Goal: Task Accomplishment & Management: Complete application form

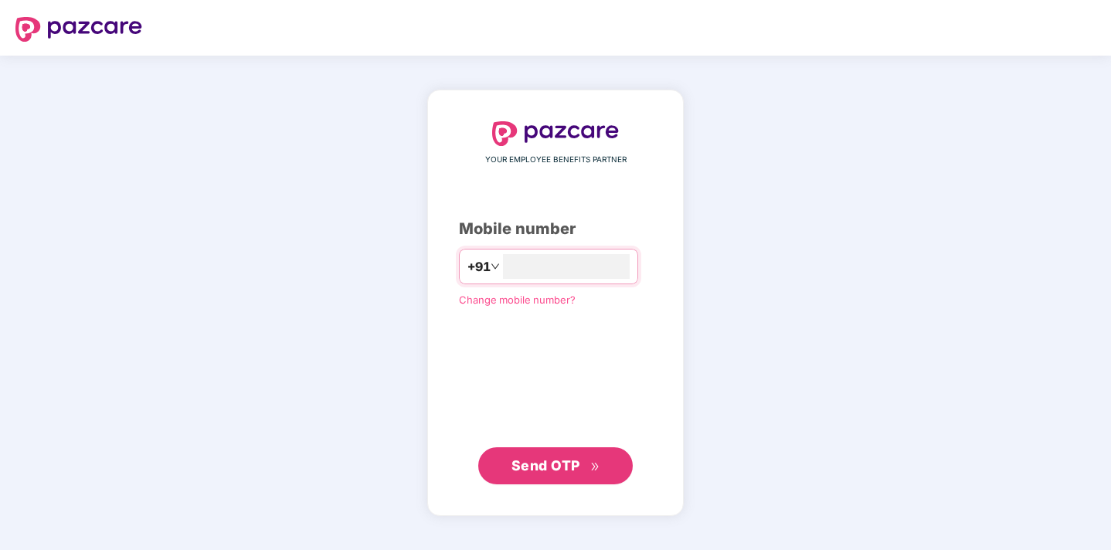
click at [544, 466] on span "Send OTP" at bounding box center [545, 465] width 69 height 16
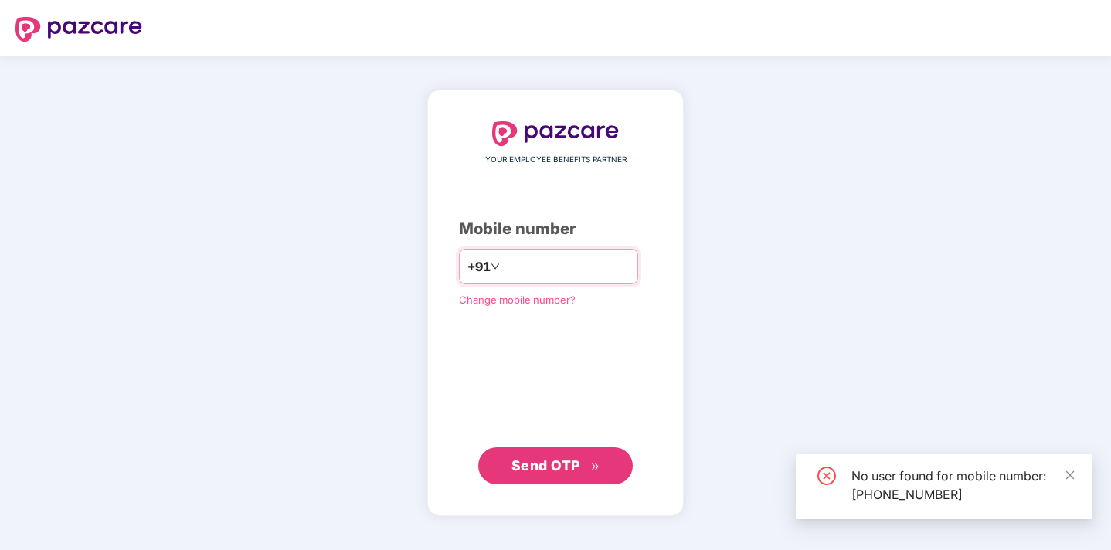
click at [615, 271] on input "**********" at bounding box center [566, 266] width 127 height 25
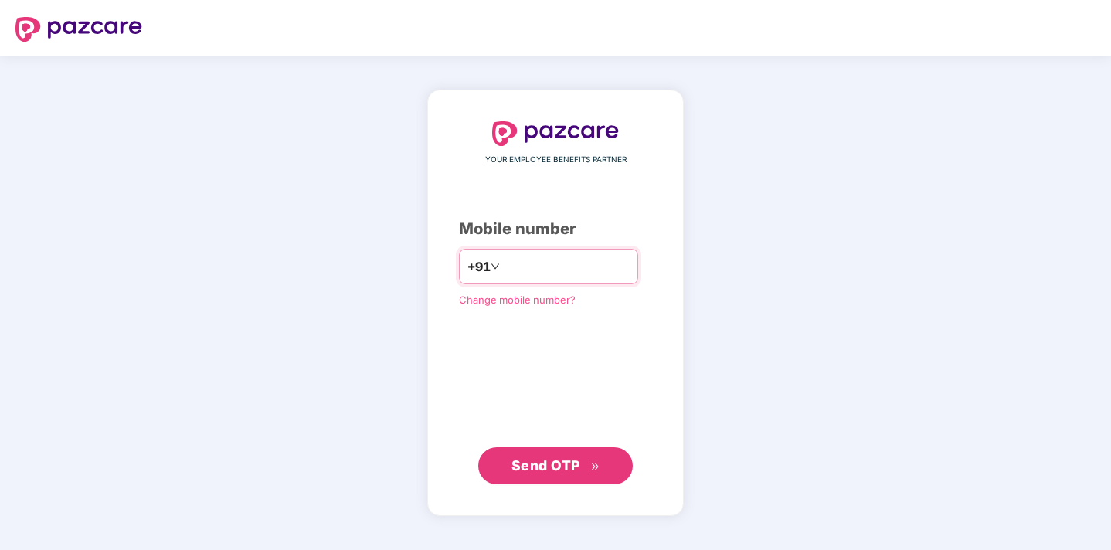
type input "*"
type input "**********"
click at [564, 470] on span "Send OTP" at bounding box center [545, 465] width 69 height 16
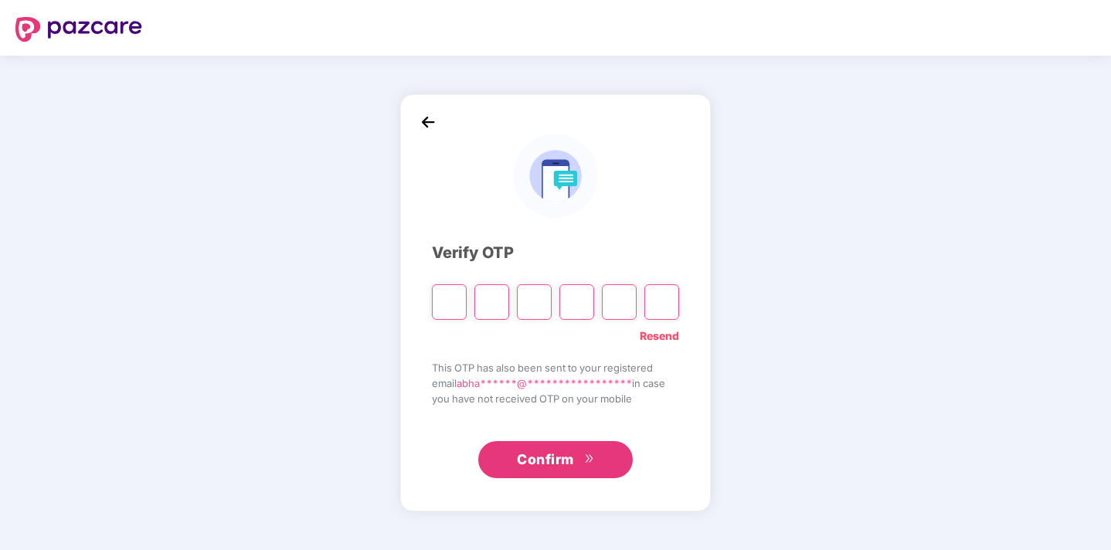
type input "*"
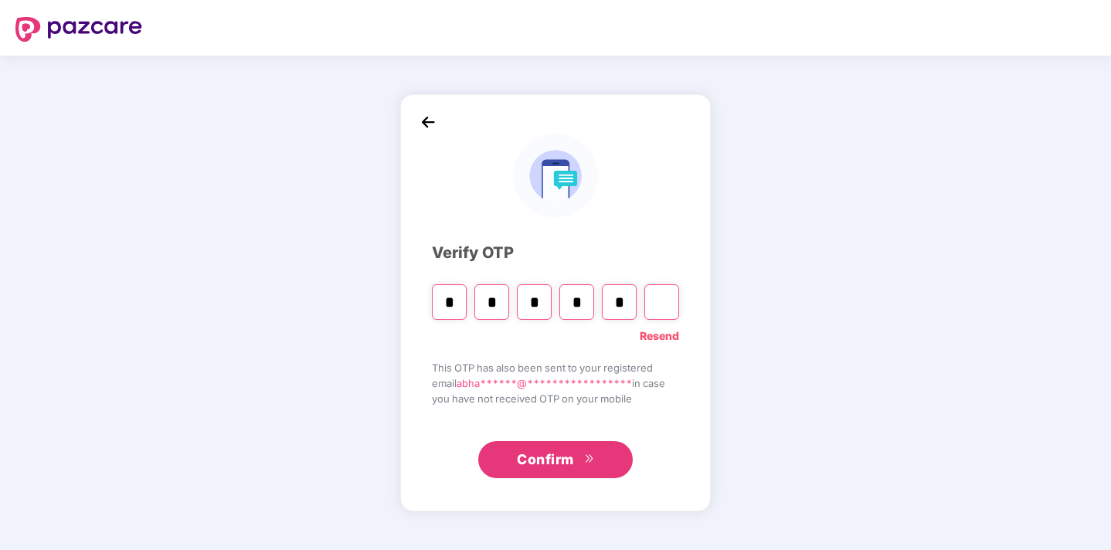
type input "*"
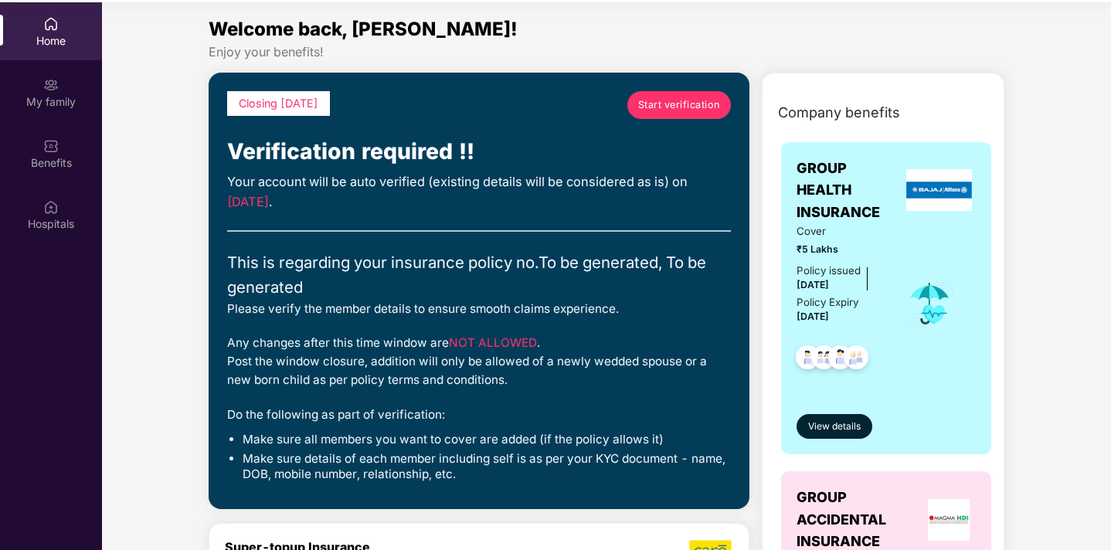
scroll to position [86, 0]
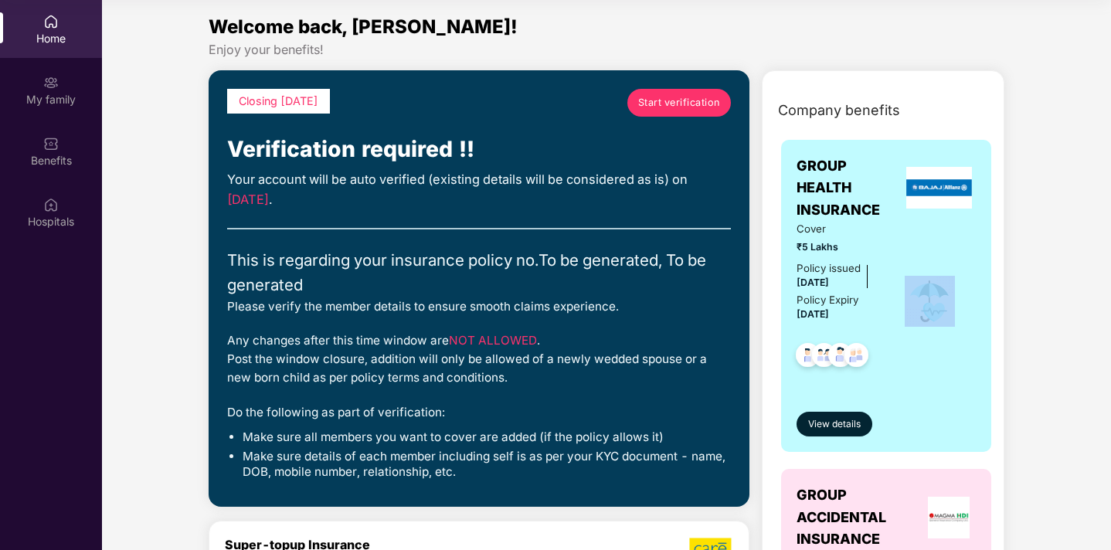
drag, startPoint x: 1043, startPoint y: 378, endPoint x: 1033, endPoint y: 443, distance: 65.8
click at [671, 97] on span "Start verification" at bounding box center [679, 102] width 82 height 15
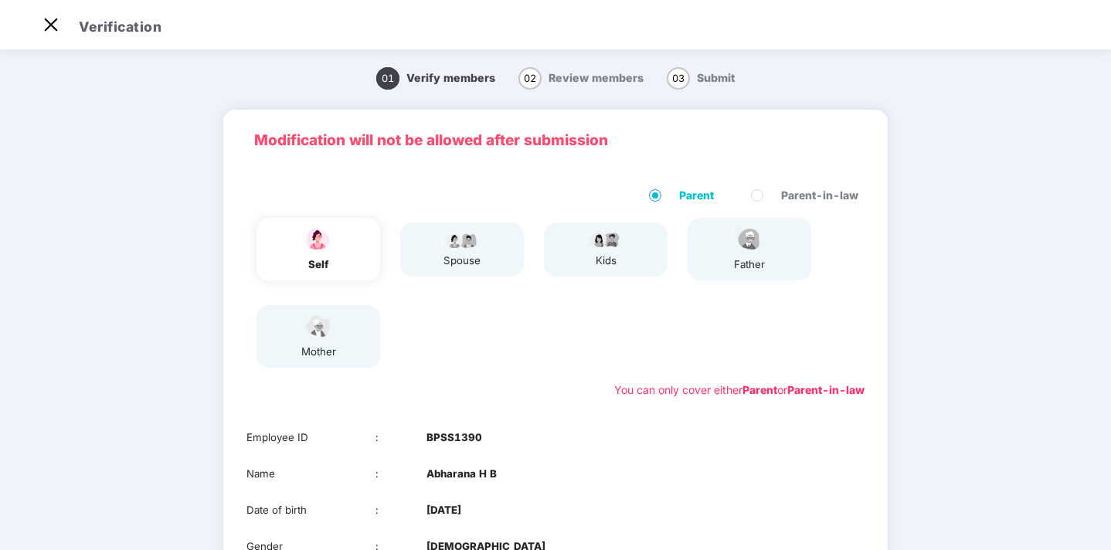
scroll to position [37, 0]
click at [360, 253] on div "self" at bounding box center [318, 249] width 124 height 63
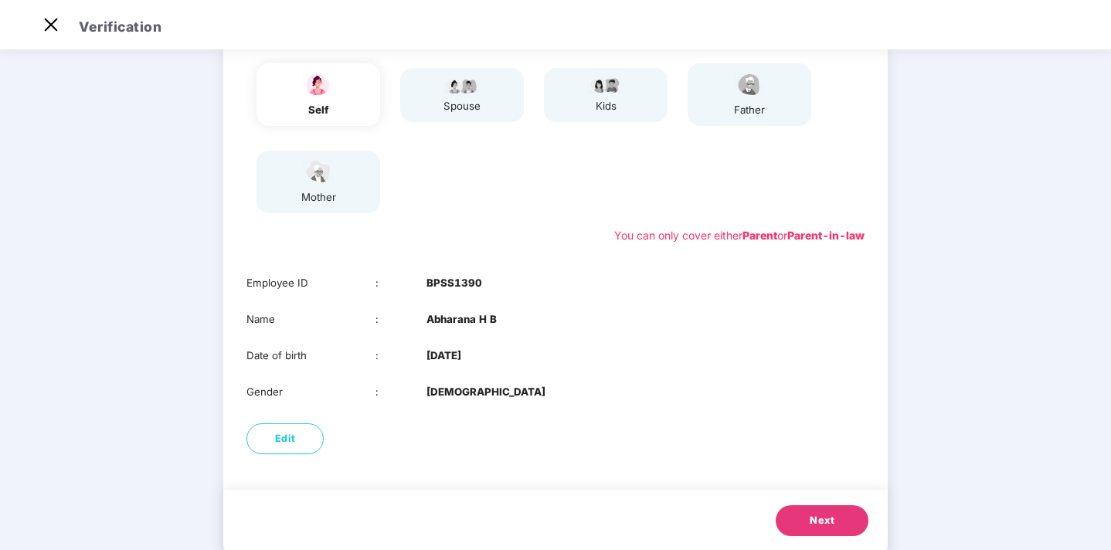
scroll to position [192, 0]
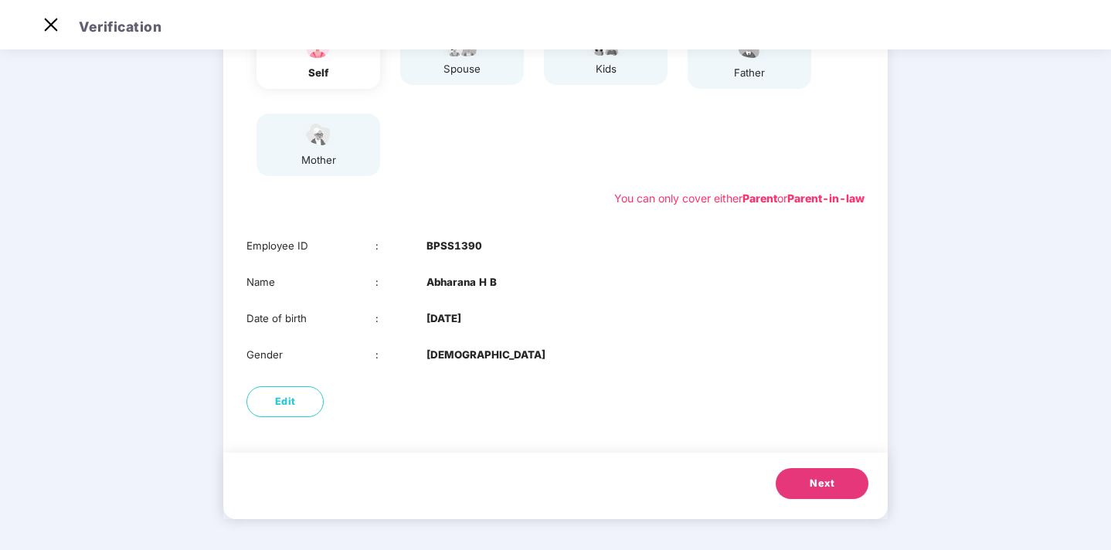
click at [815, 484] on span "Next" at bounding box center [821, 483] width 25 height 15
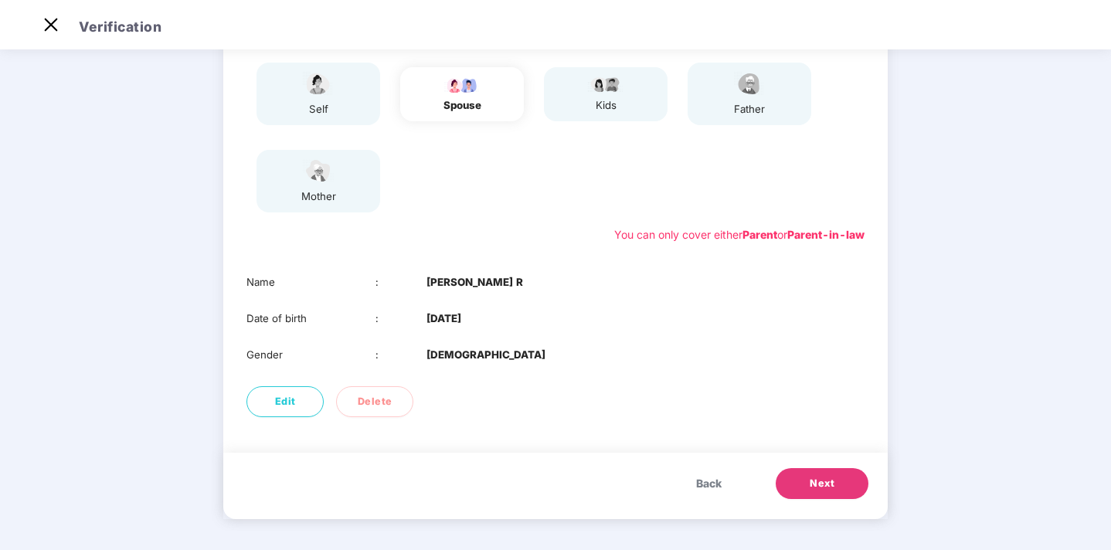
scroll to position [155, 0]
click at [813, 476] on span "Next" at bounding box center [821, 483] width 25 height 15
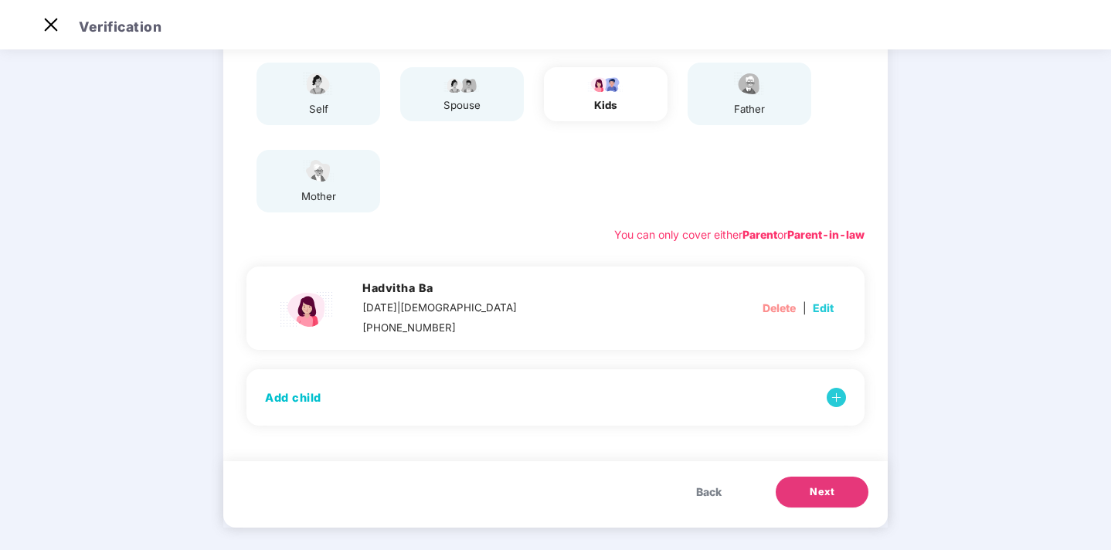
scroll to position [164, 0]
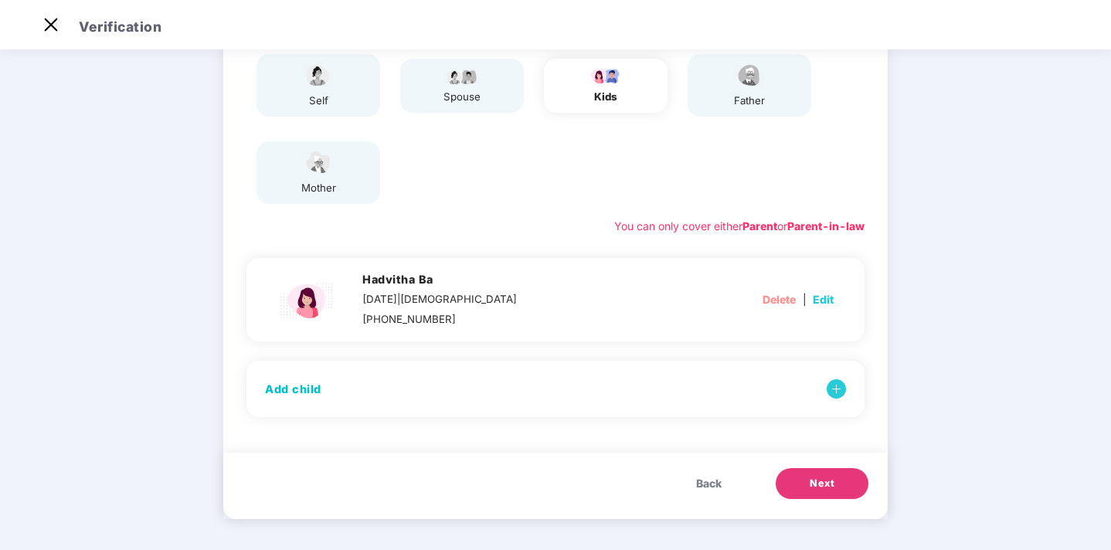
click at [832, 300] on span "Edit" at bounding box center [822, 299] width 21 height 17
select select "******"
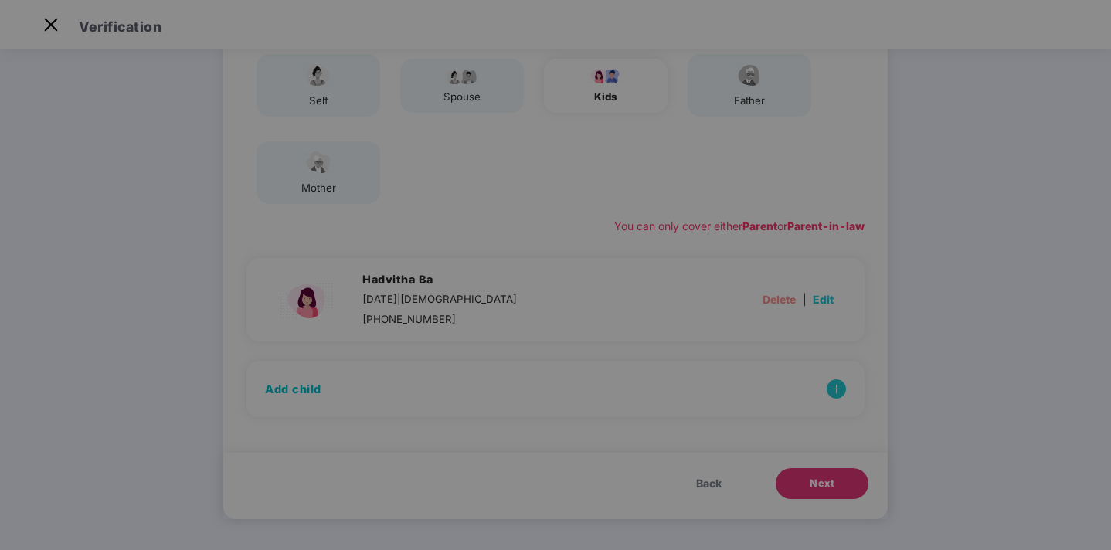
scroll to position [0, 0]
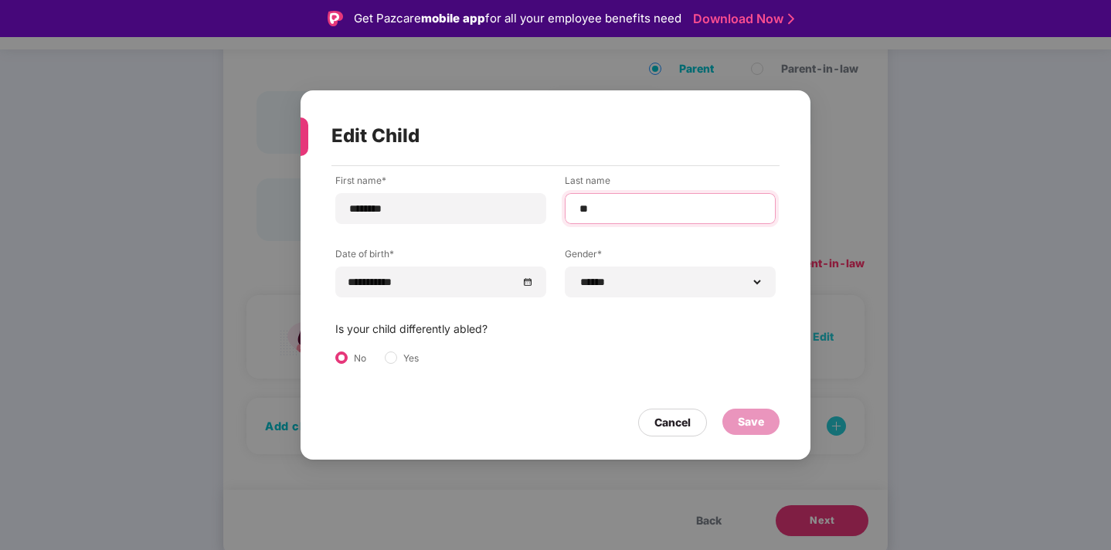
click at [604, 209] on input "**" at bounding box center [670, 209] width 185 height 16
type input "**"
click at [747, 422] on div "Save" at bounding box center [751, 421] width 26 height 17
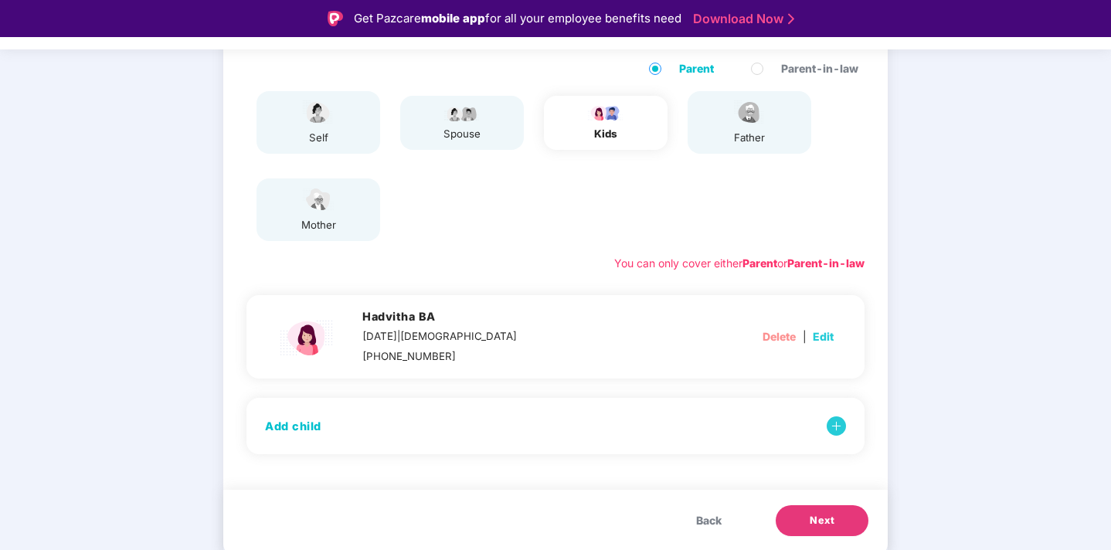
click at [817, 518] on span "Next" at bounding box center [821, 520] width 25 height 15
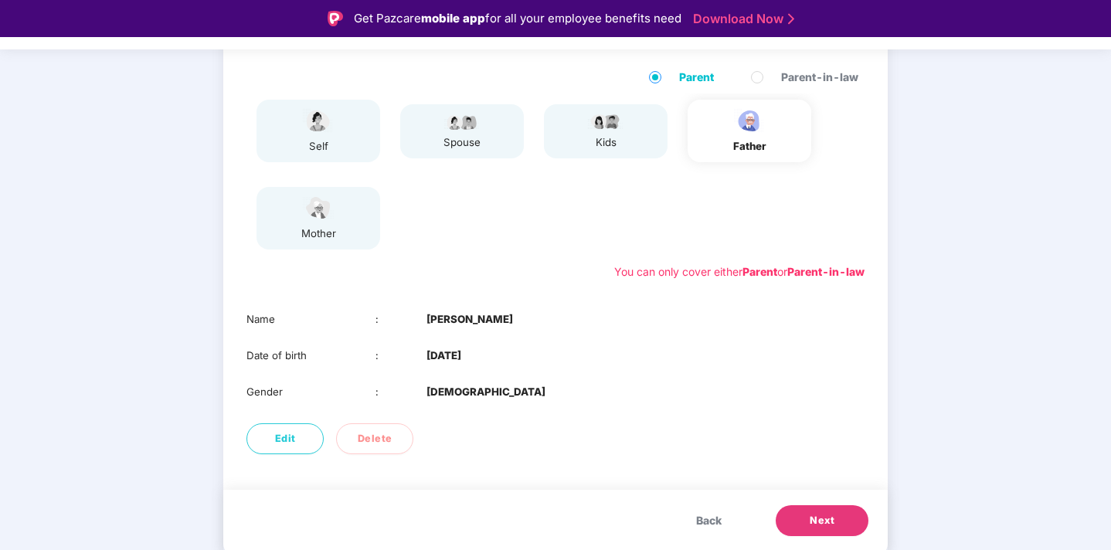
scroll to position [155, 0]
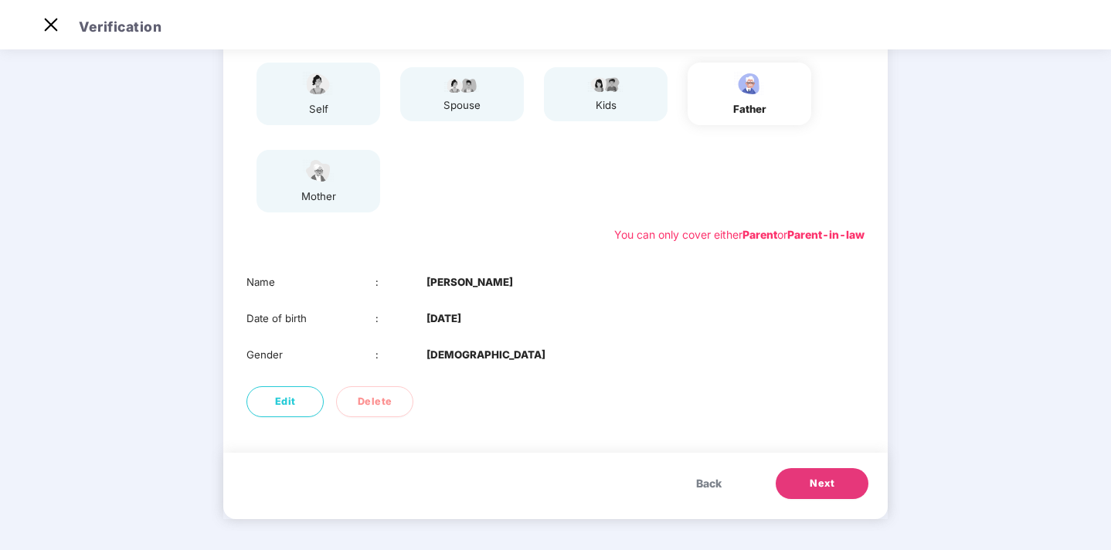
click at [830, 485] on span "Next" at bounding box center [821, 483] width 25 height 15
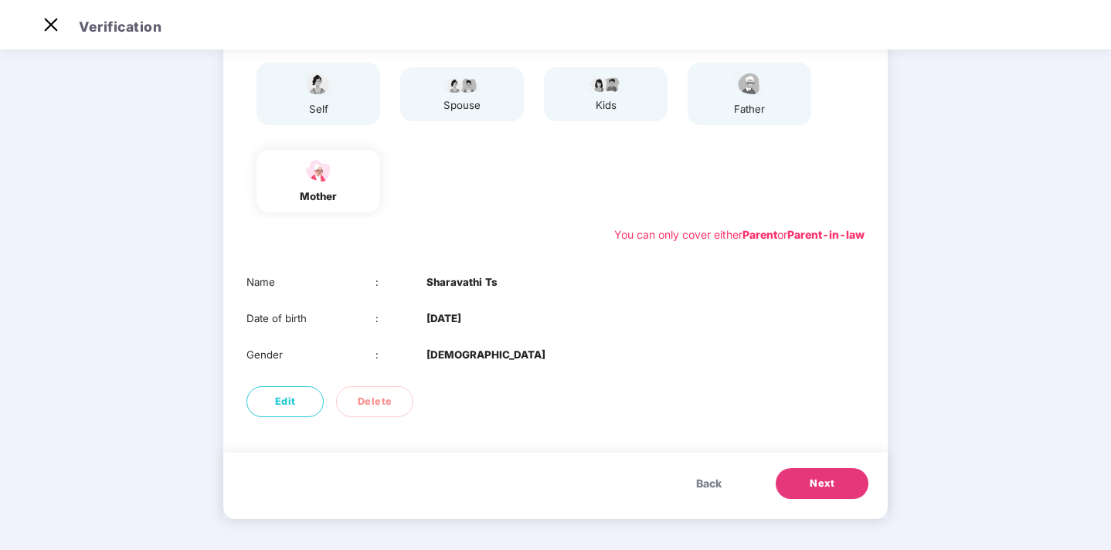
click at [752, 106] on div "father" at bounding box center [749, 109] width 39 height 16
click at [704, 478] on span "Back" at bounding box center [708, 483] width 25 height 17
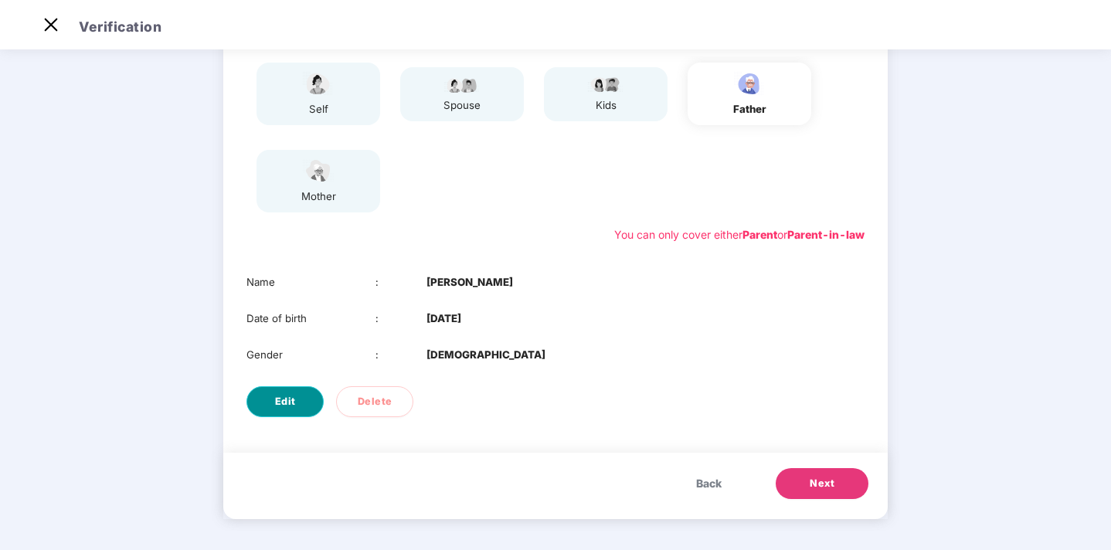
click at [292, 399] on span "Edit" at bounding box center [285, 401] width 21 height 15
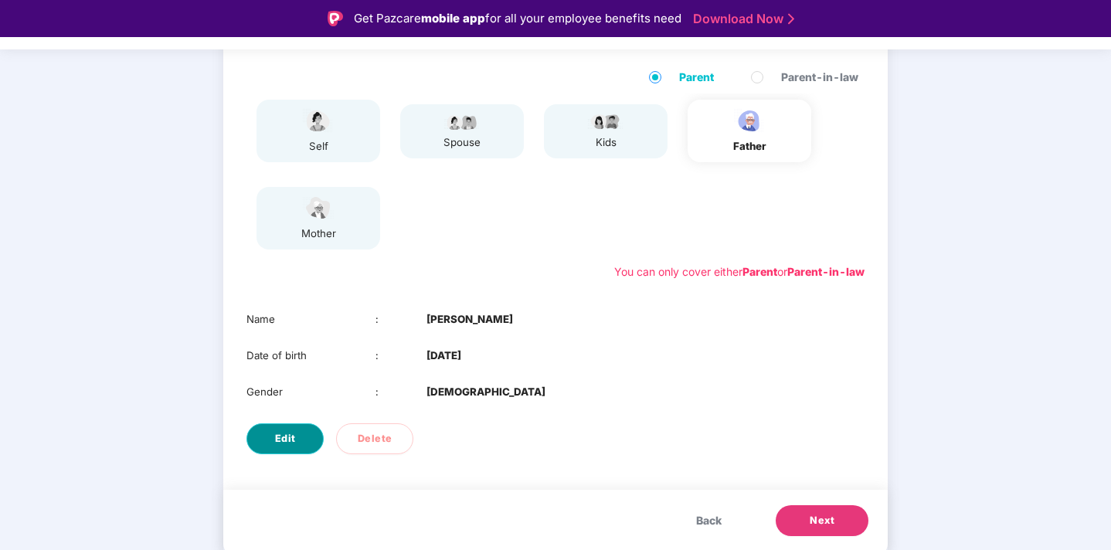
select select "****"
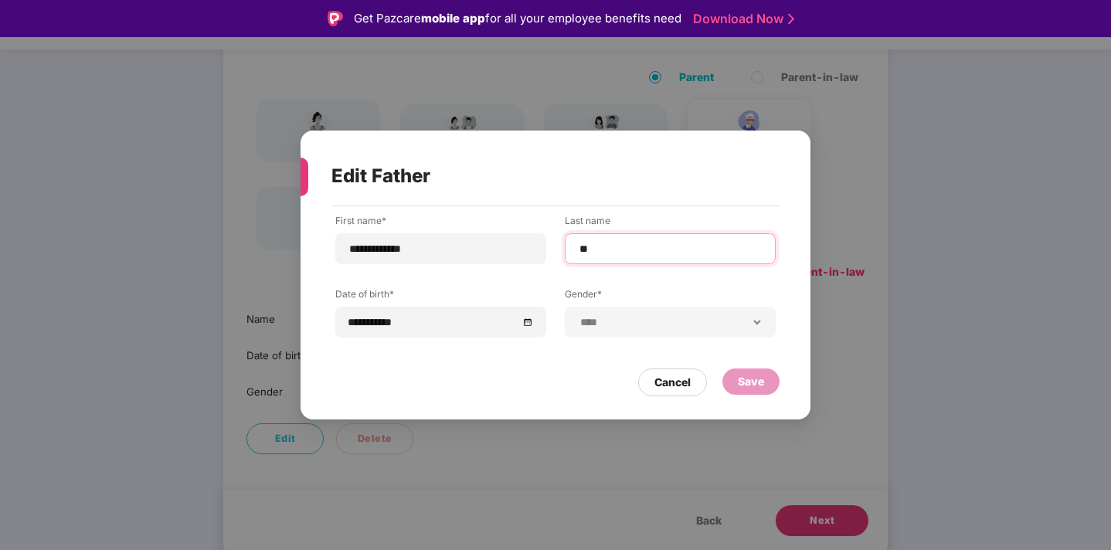
click at [611, 256] on input "**" at bounding box center [670, 249] width 185 height 16
type input "**"
click at [753, 380] on div "Save" at bounding box center [751, 381] width 26 height 17
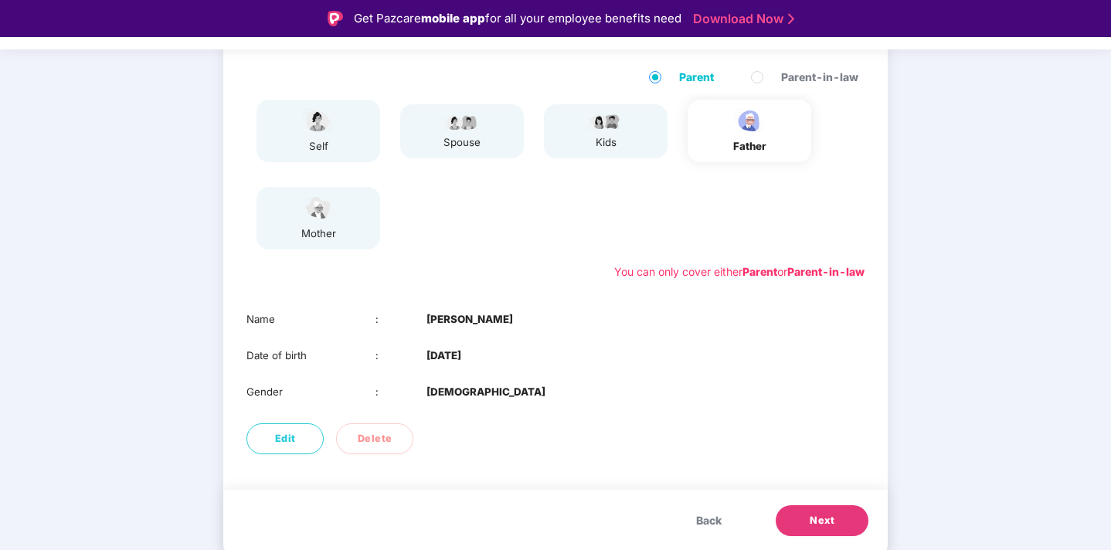
click at [820, 528] on button "Next" at bounding box center [821, 520] width 93 height 31
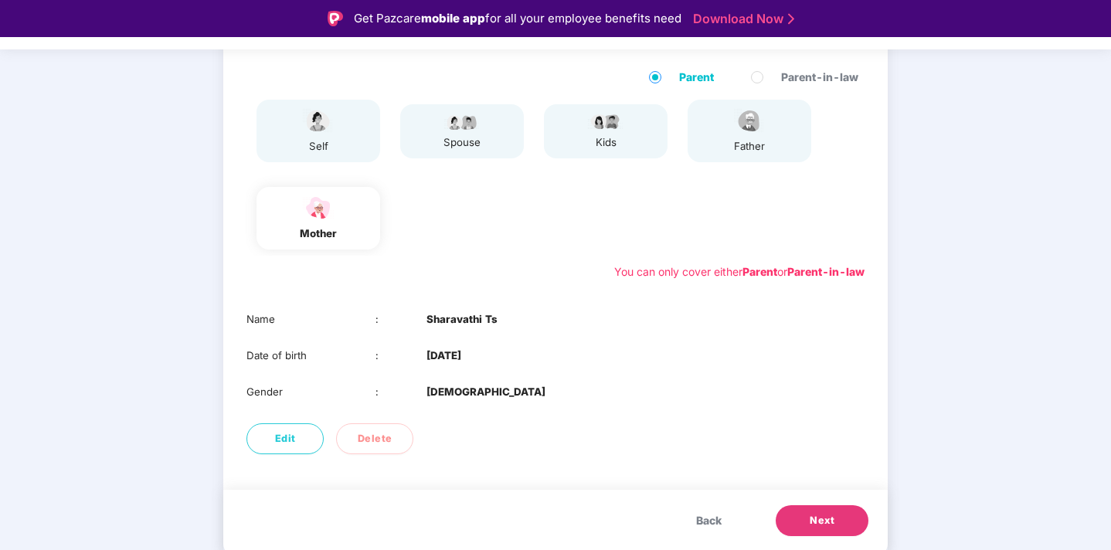
scroll to position [37, 0]
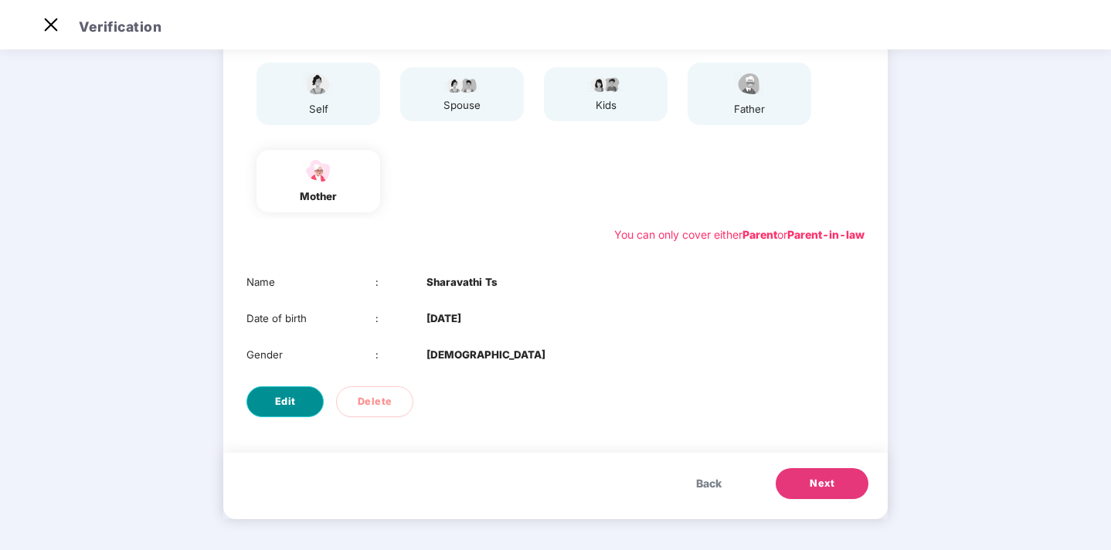
click at [300, 400] on button "Edit" at bounding box center [284, 401] width 77 height 31
select select "******"
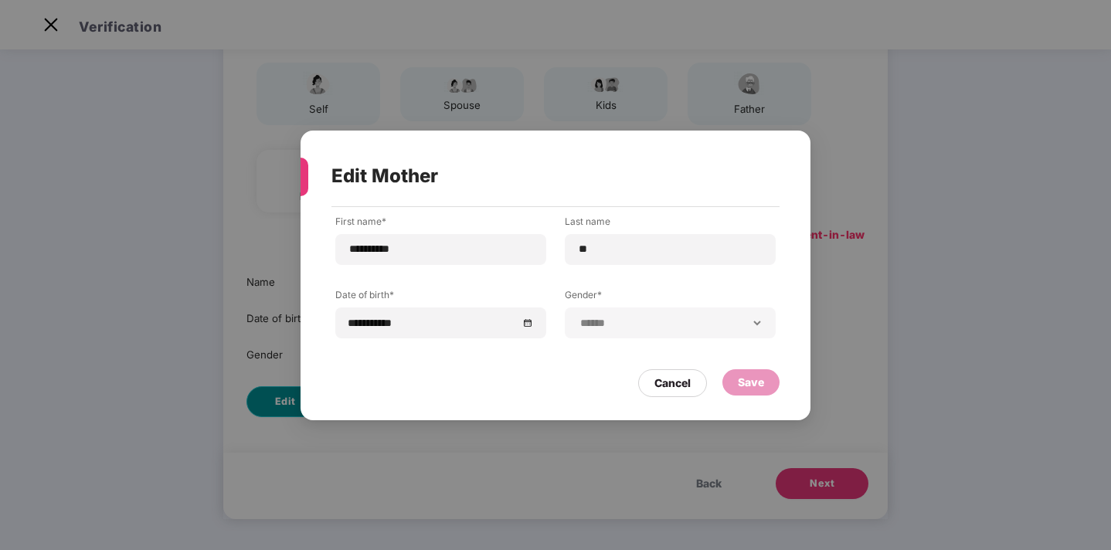
scroll to position [0, 0]
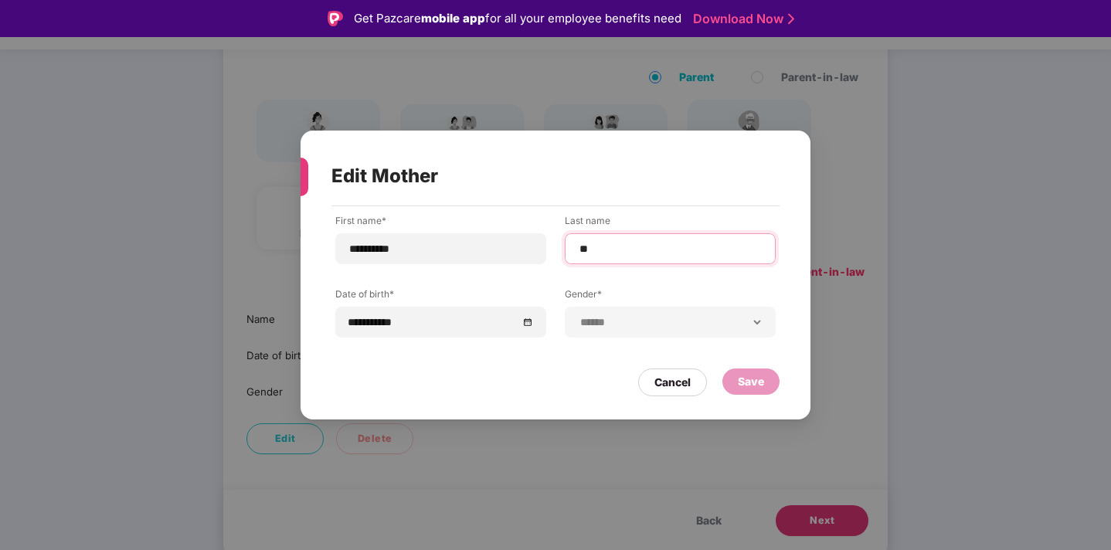
click at [628, 243] on input "**" at bounding box center [670, 249] width 185 height 16
type input "**"
click at [748, 388] on div "Save" at bounding box center [751, 381] width 26 height 17
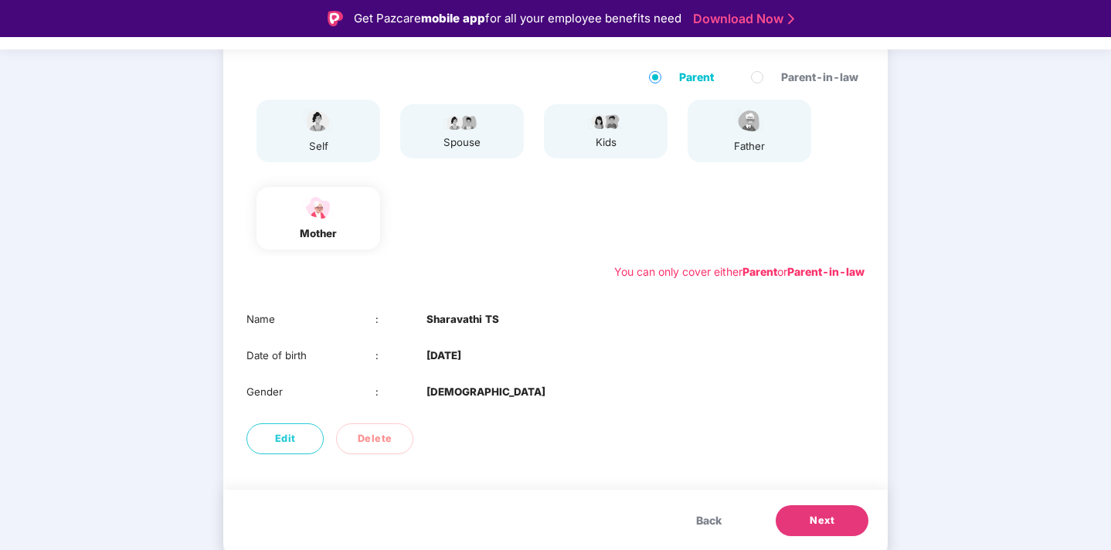
click at [805, 527] on button "Next" at bounding box center [821, 520] width 93 height 31
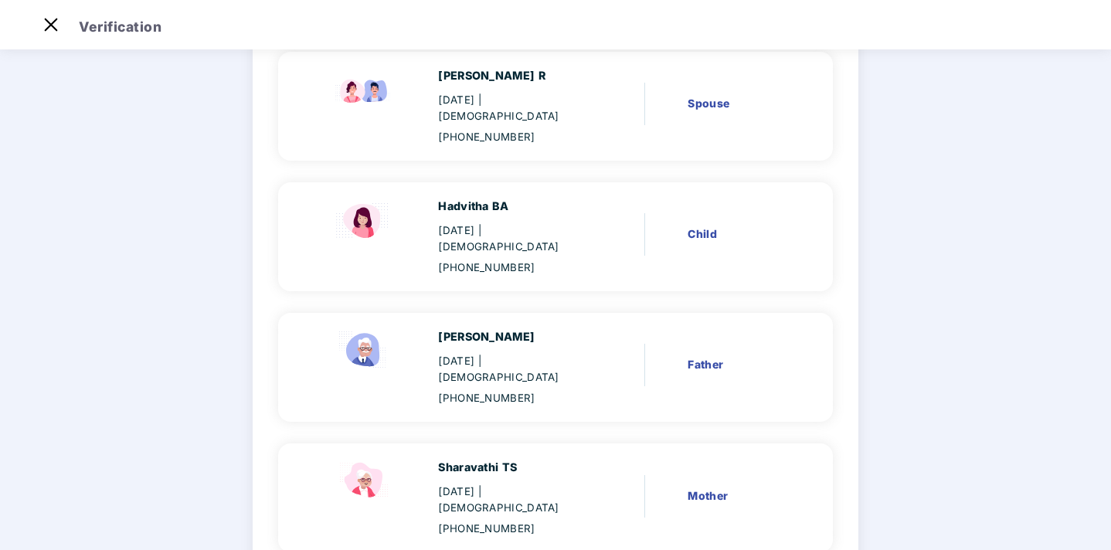
scroll to position [314, 0]
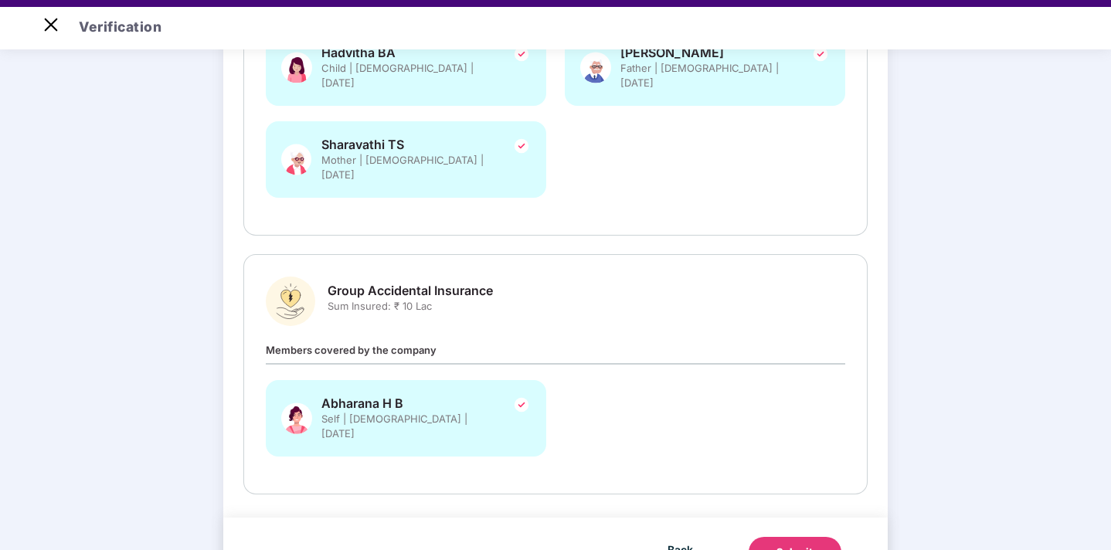
scroll to position [37, 0]
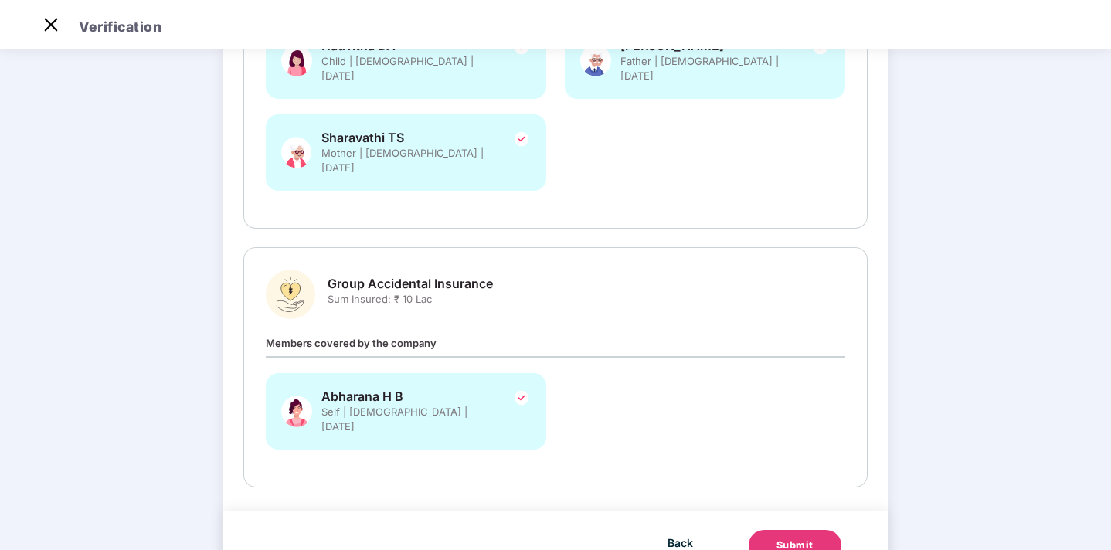
click at [785, 538] on div "Submit" at bounding box center [794, 545] width 37 height 15
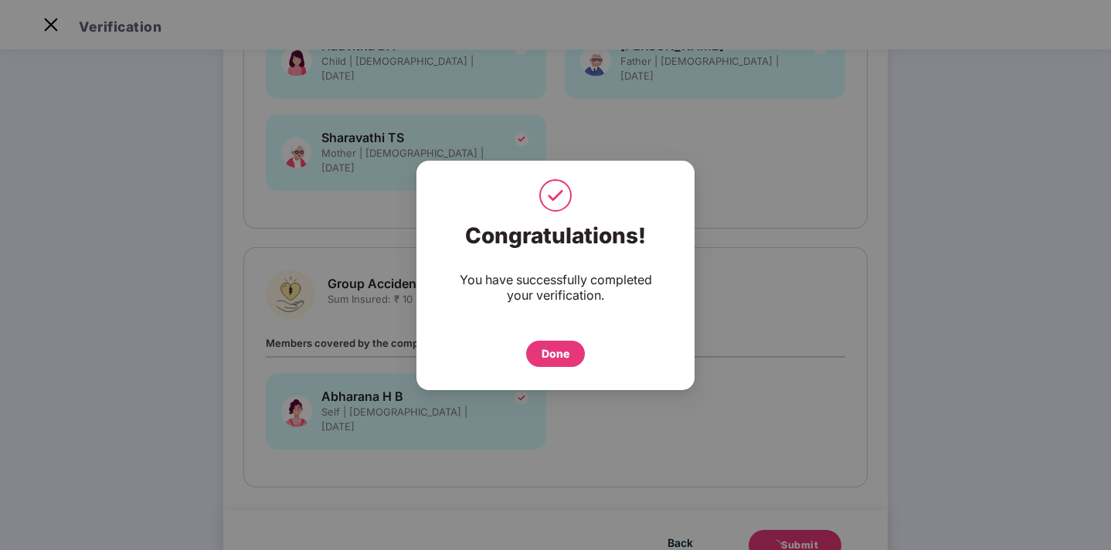
click at [561, 355] on div "Done" at bounding box center [555, 353] width 28 height 17
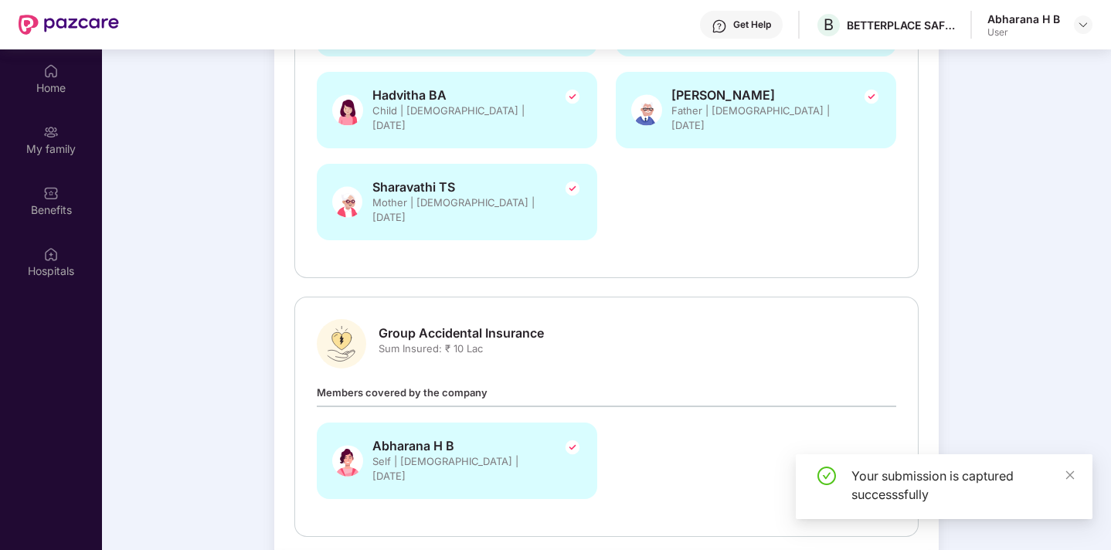
scroll to position [86, 0]
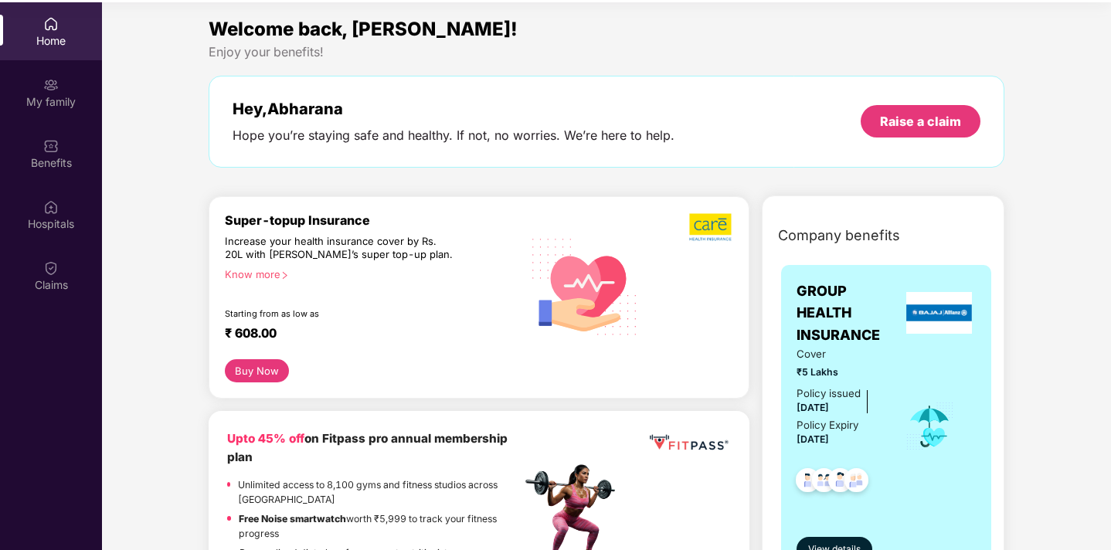
scroll to position [86, 0]
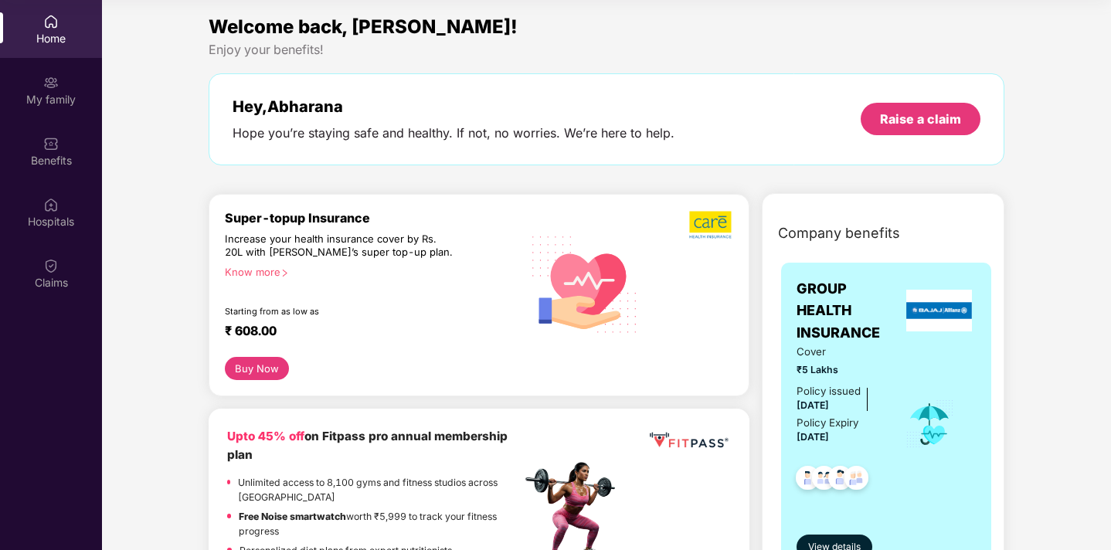
click at [342, 469] on div "Upto 45% off on Fitpass pro annual membership plan Unlimited access to 8,100 gy…" at bounding box center [373, 503] width 293 height 153
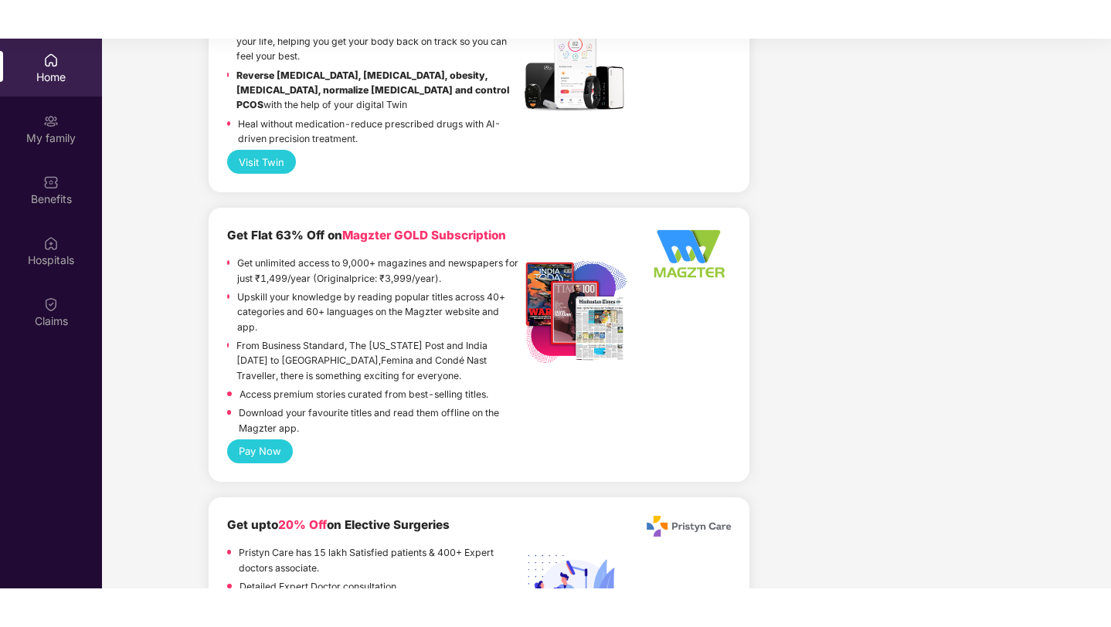
scroll to position [2075, 0]
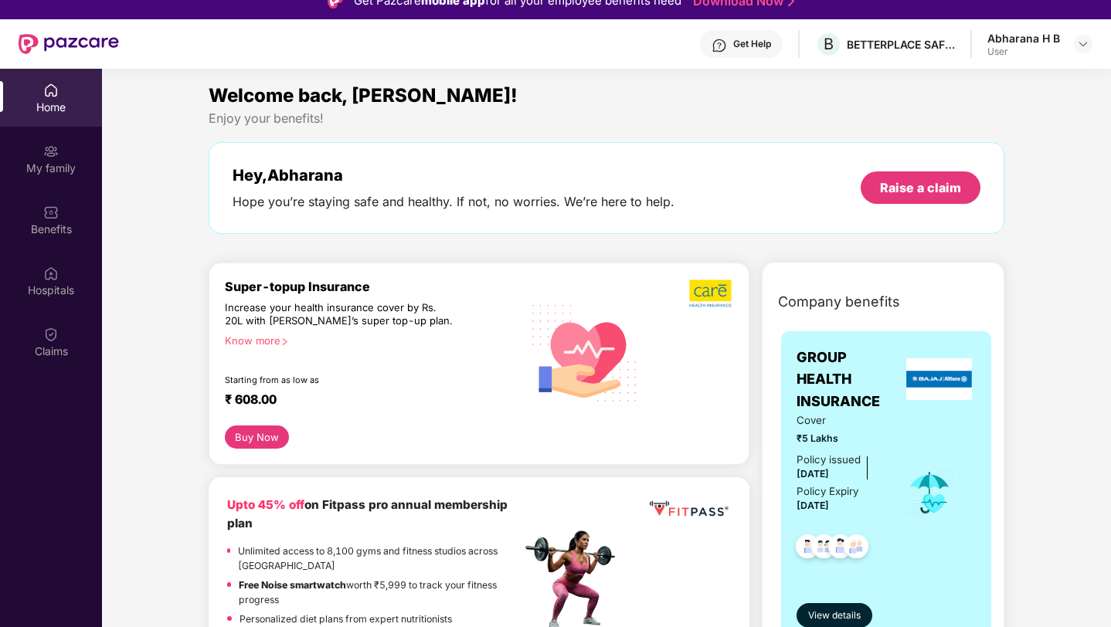
scroll to position [0, 0]
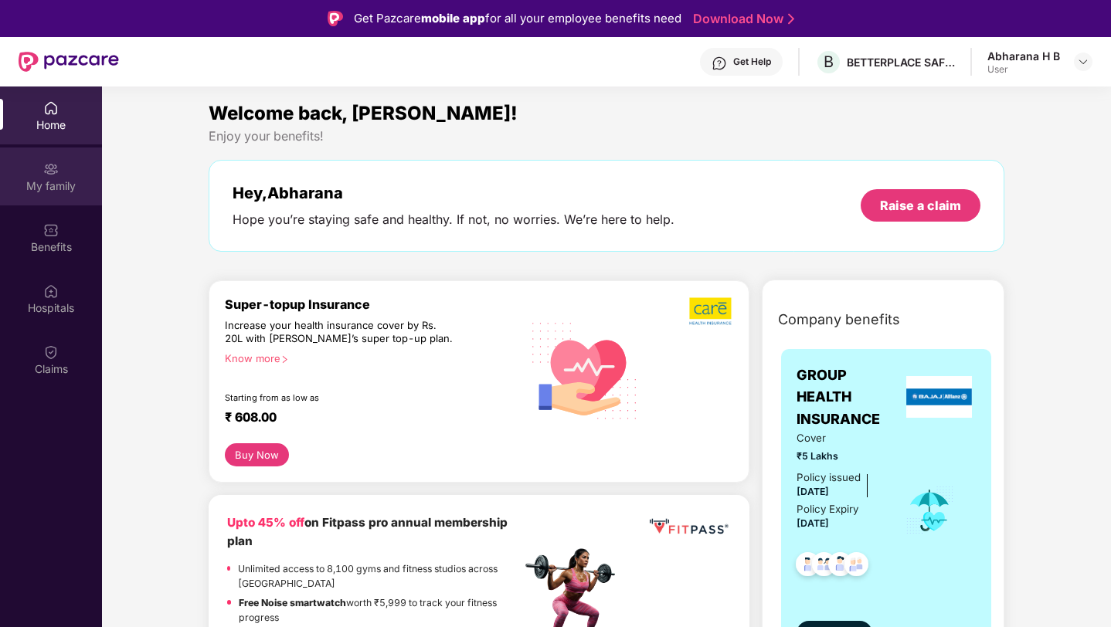
click at [47, 171] on img at bounding box center [50, 168] width 15 height 15
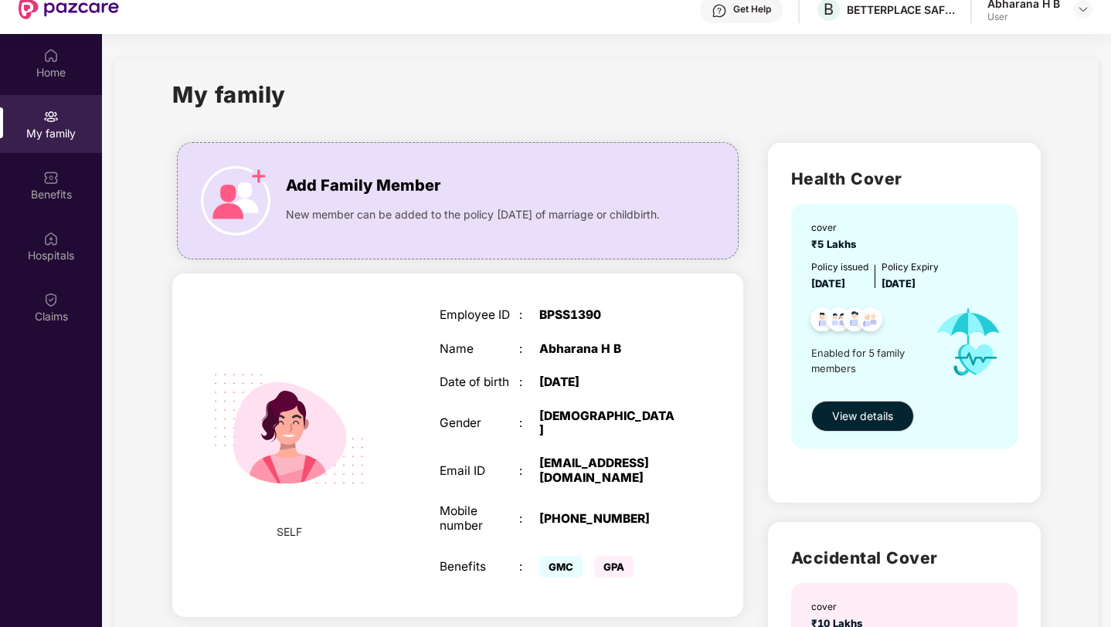
scroll to position [25, 0]
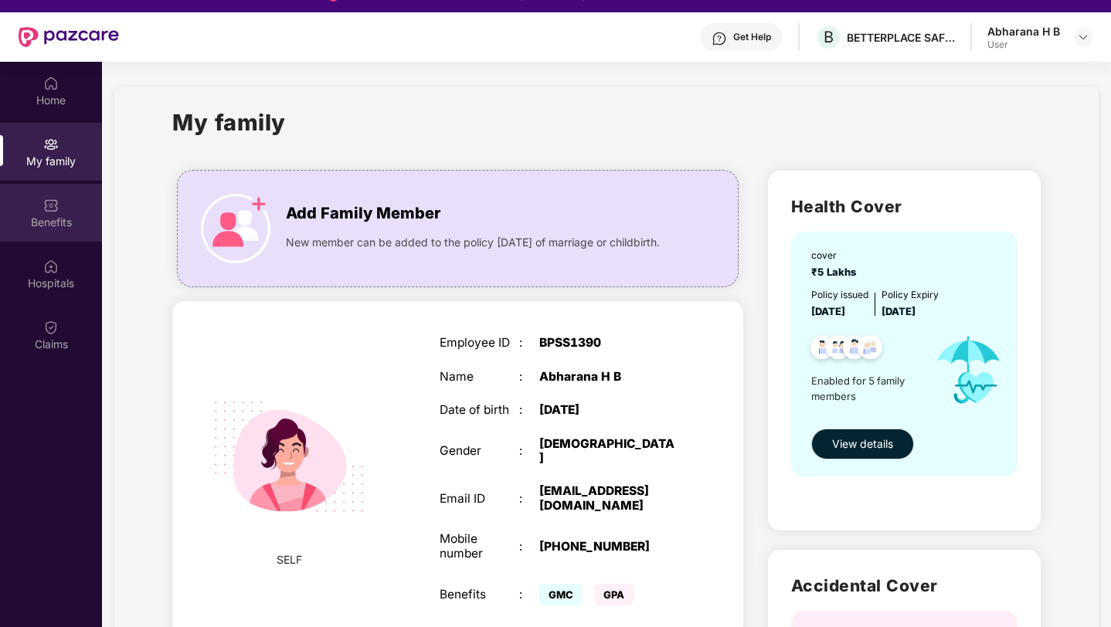
click at [74, 221] on div "Benefits" at bounding box center [51, 222] width 102 height 15
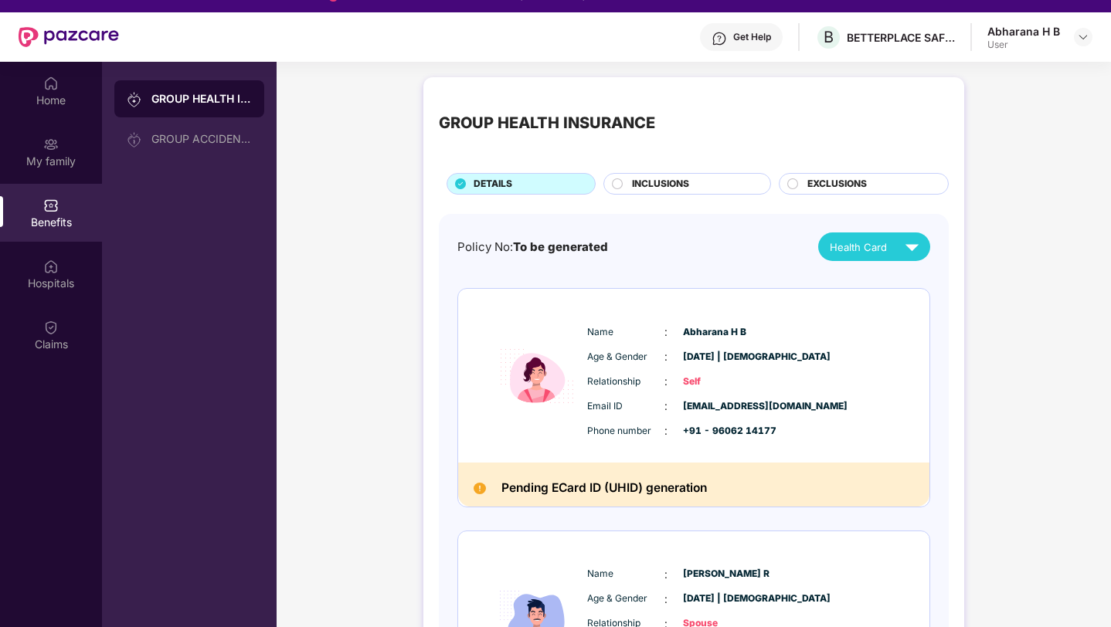
click at [664, 182] on span "INCLUSIONS" at bounding box center [660, 184] width 57 height 15
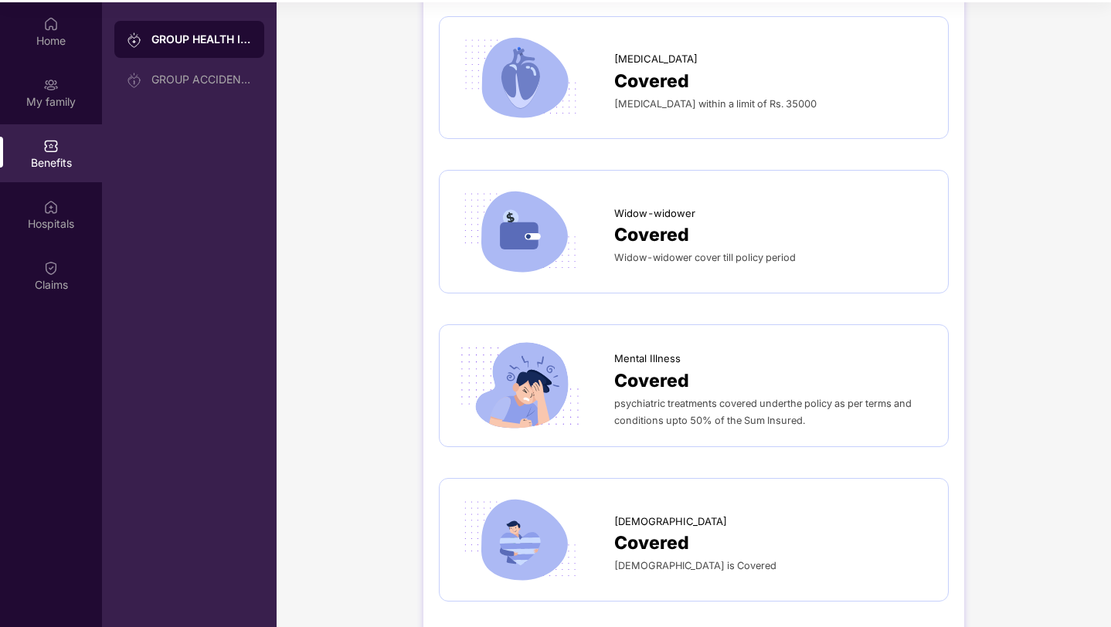
scroll to position [86, 0]
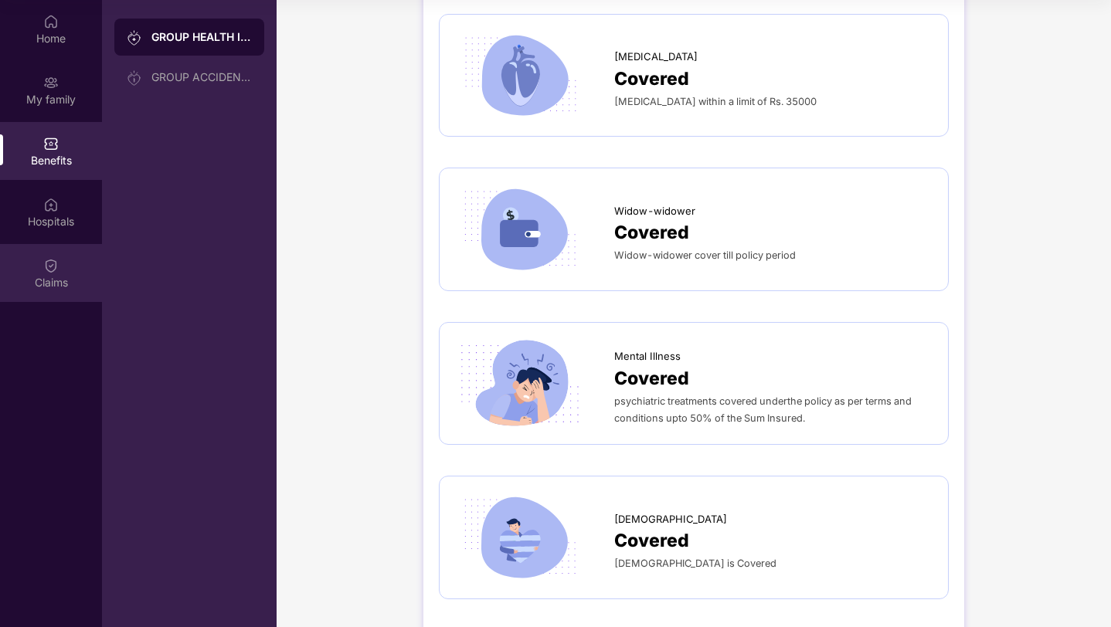
click at [52, 268] on img at bounding box center [50, 265] width 15 height 15
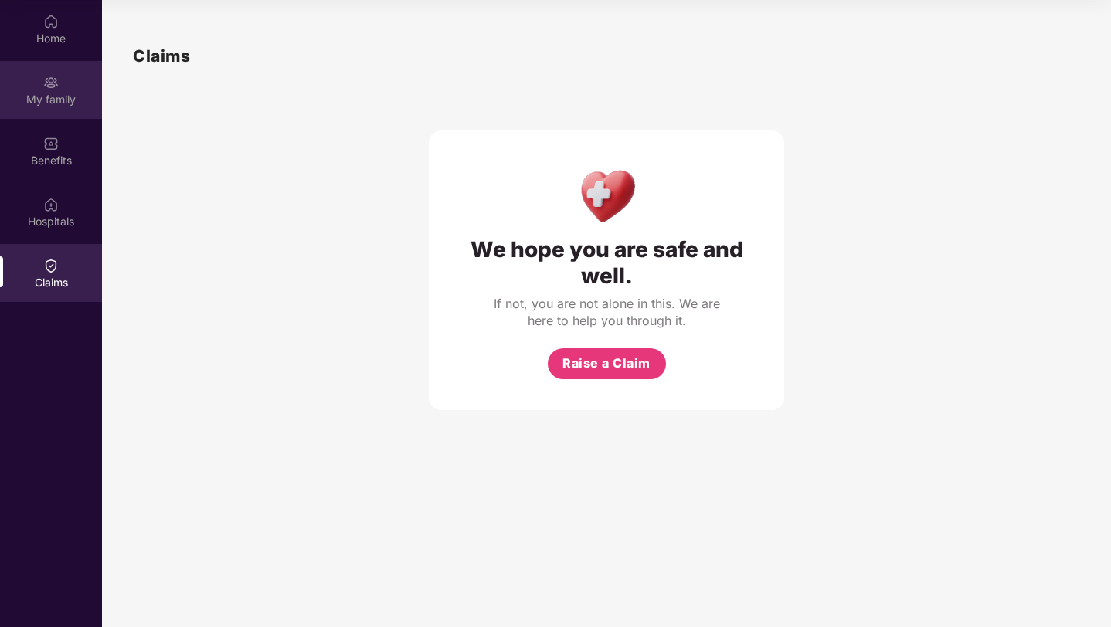
click at [54, 97] on div "My family" at bounding box center [51, 99] width 102 height 15
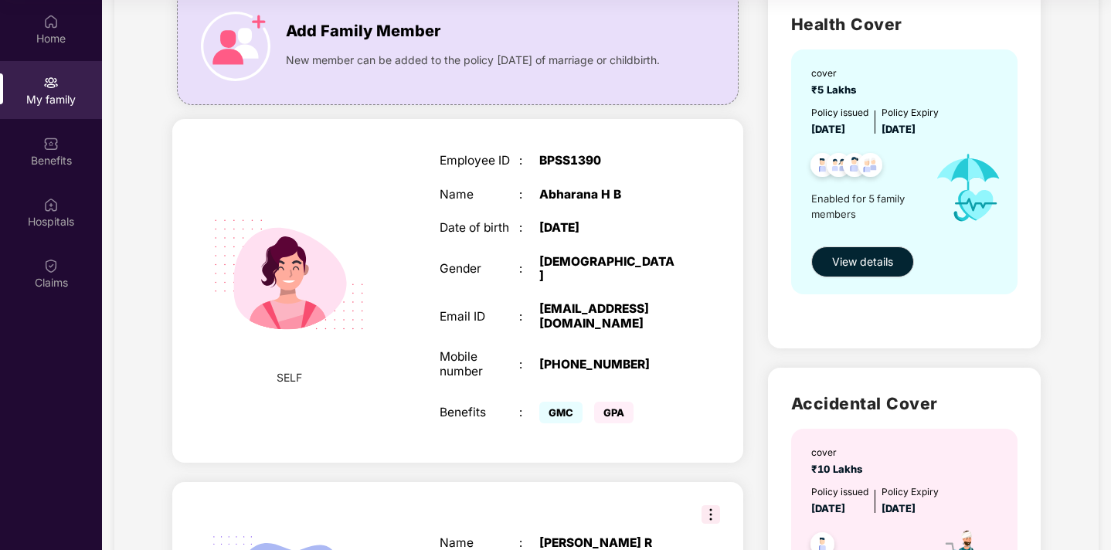
scroll to position [93, 0]
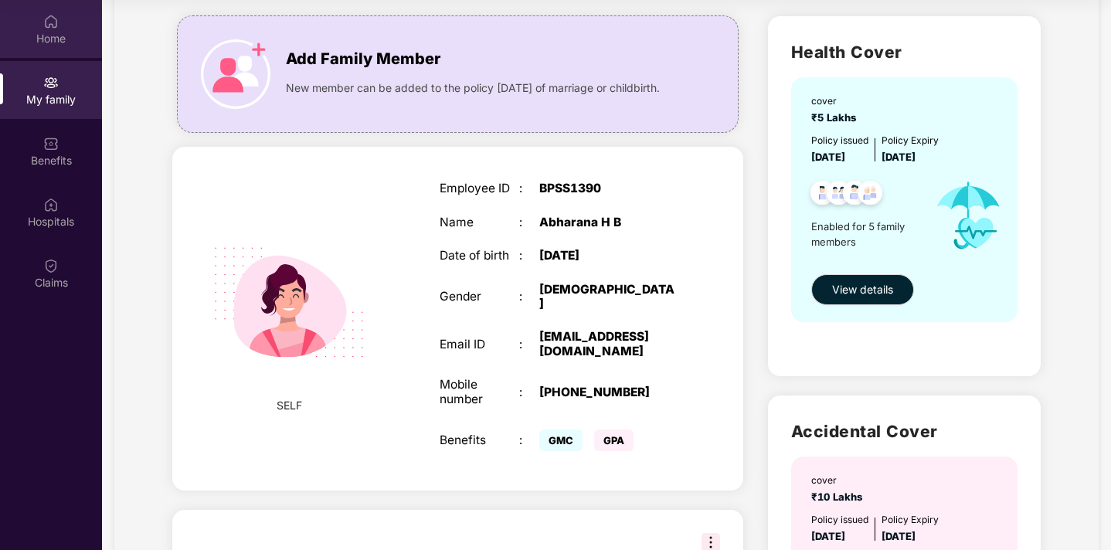
click at [80, 26] on div "Home" at bounding box center [51, 29] width 102 height 58
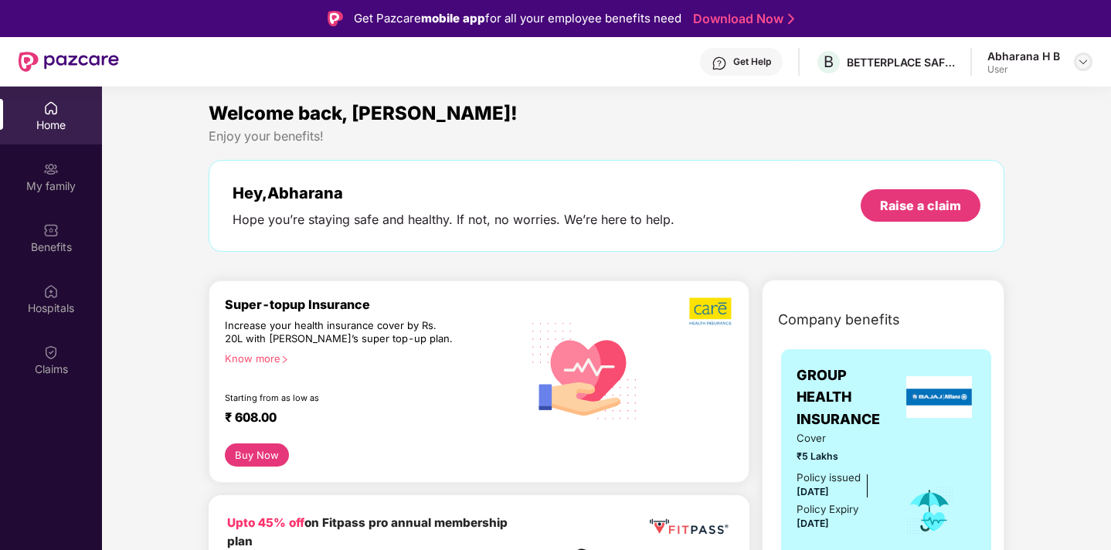
click at [1084, 68] on div at bounding box center [1082, 62] width 19 height 19
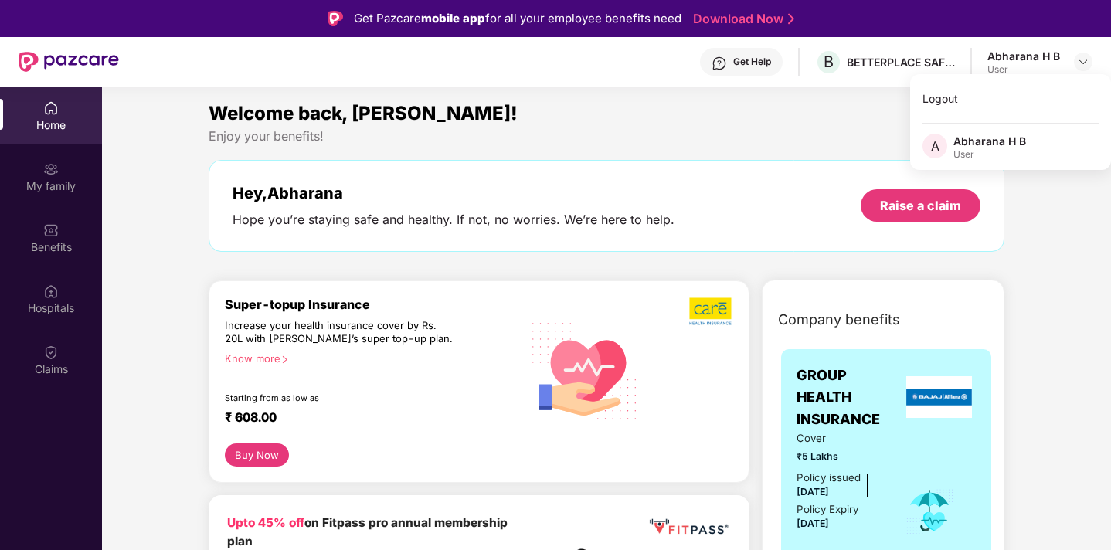
click at [829, 109] on div "Welcome back, [PERSON_NAME]!" at bounding box center [607, 113] width 796 height 29
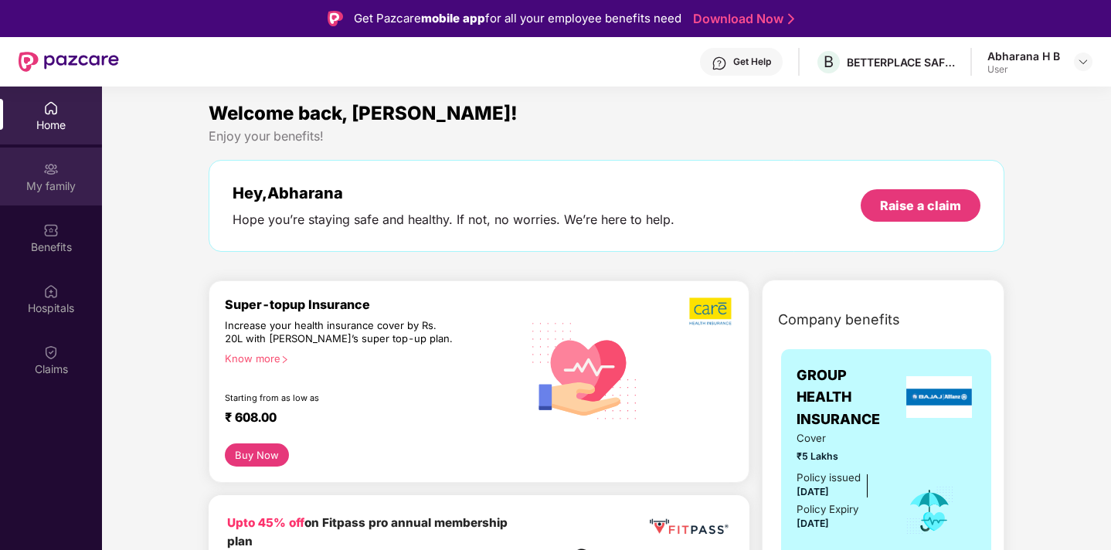
click at [50, 168] on img at bounding box center [50, 168] width 15 height 15
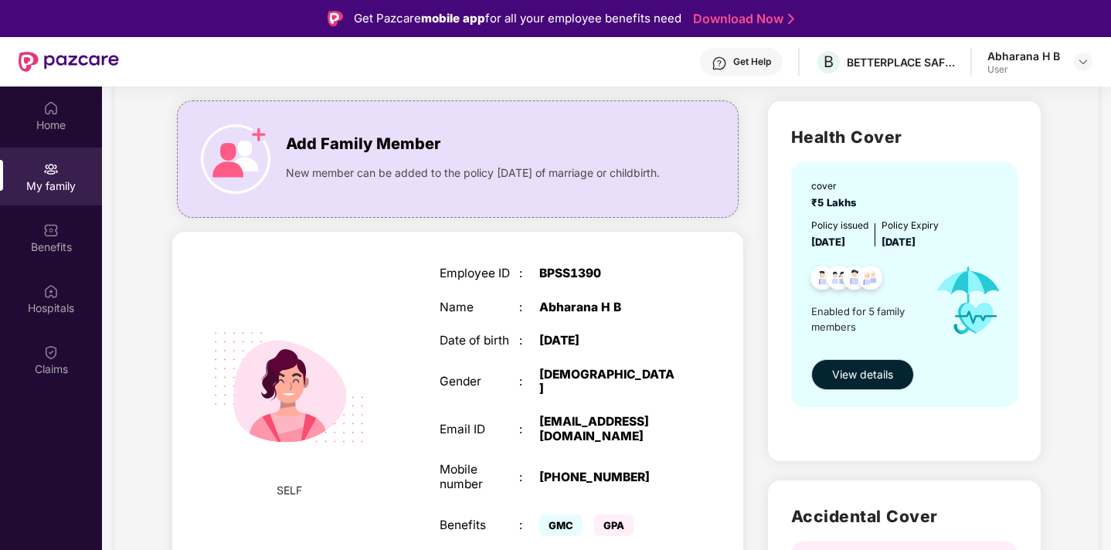
scroll to position [93, 0]
